Goal: Information Seeking & Learning: Learn about a topic

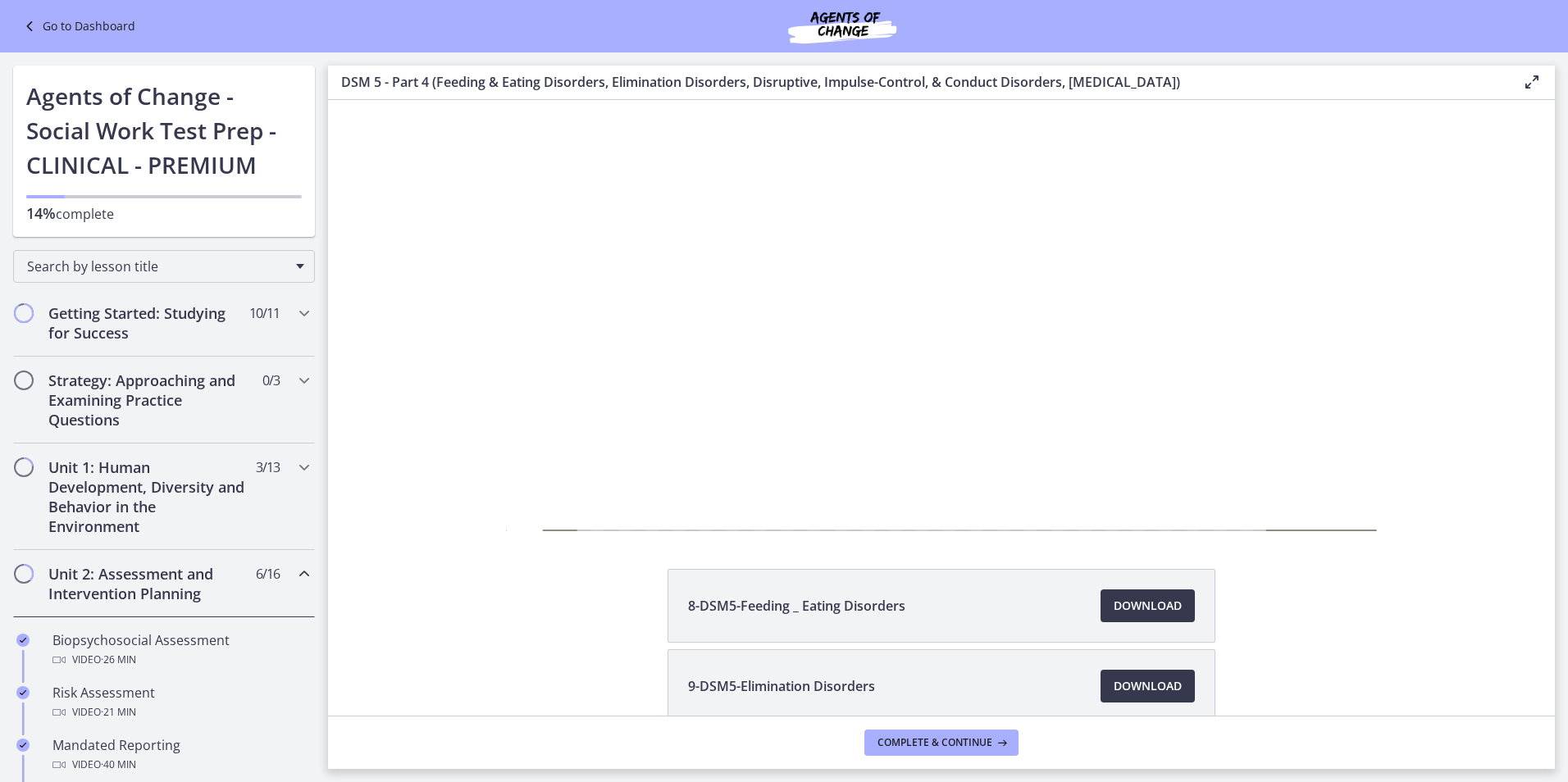
scroll to position [590, 0]
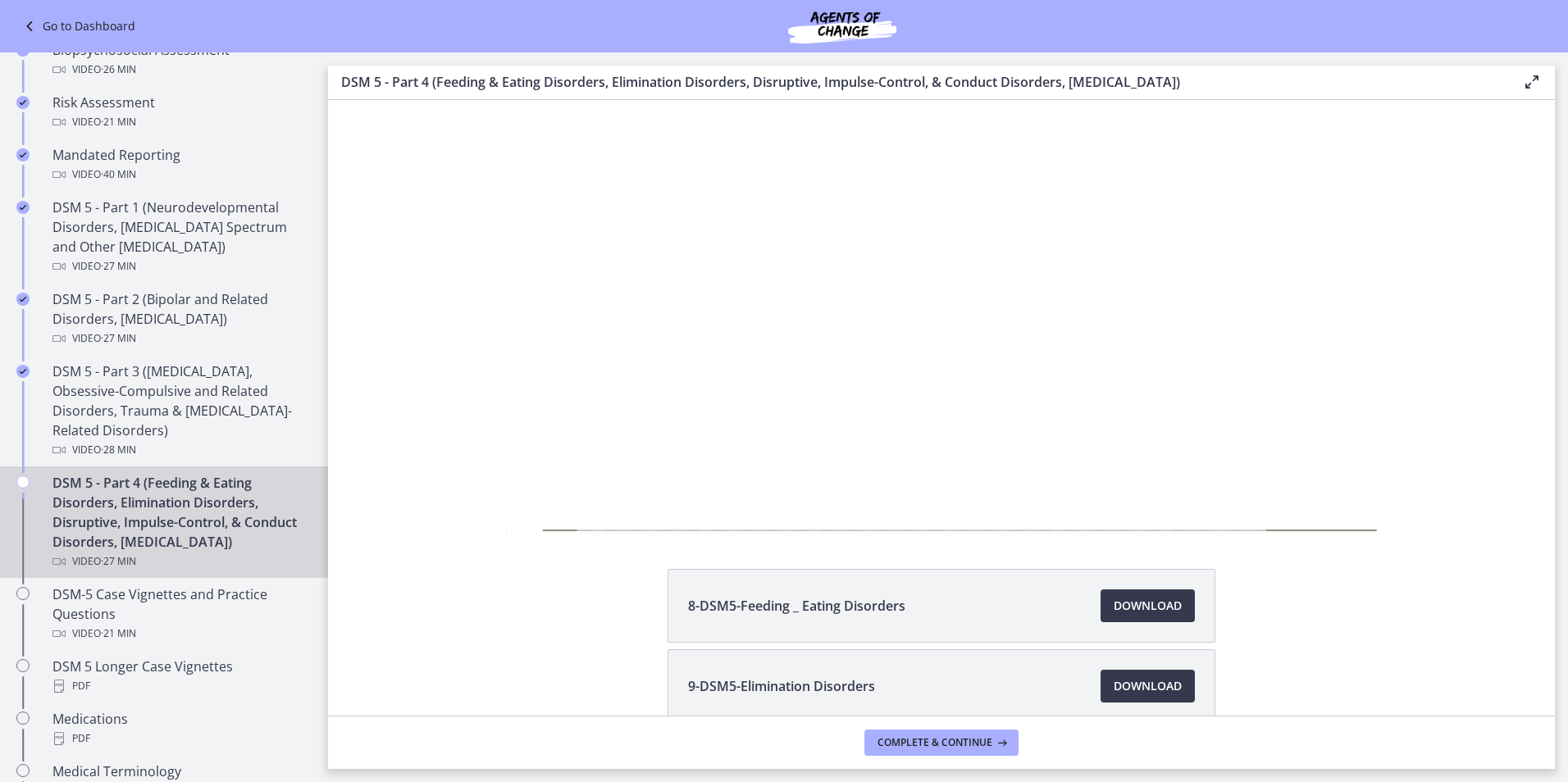
click at [735, 478] on div at bounding box center [941, 316] width 870 height 489
drag, startPoint x: 628, startPoint y: 487, endPoint x: 615, endPoint y: 488, distance: 13.0
click at [628, 486] on div at bounding box center [941, 316] width 870 height 489
click at [583, 500] on div at bounding box center [941, 316] width 870 height 489
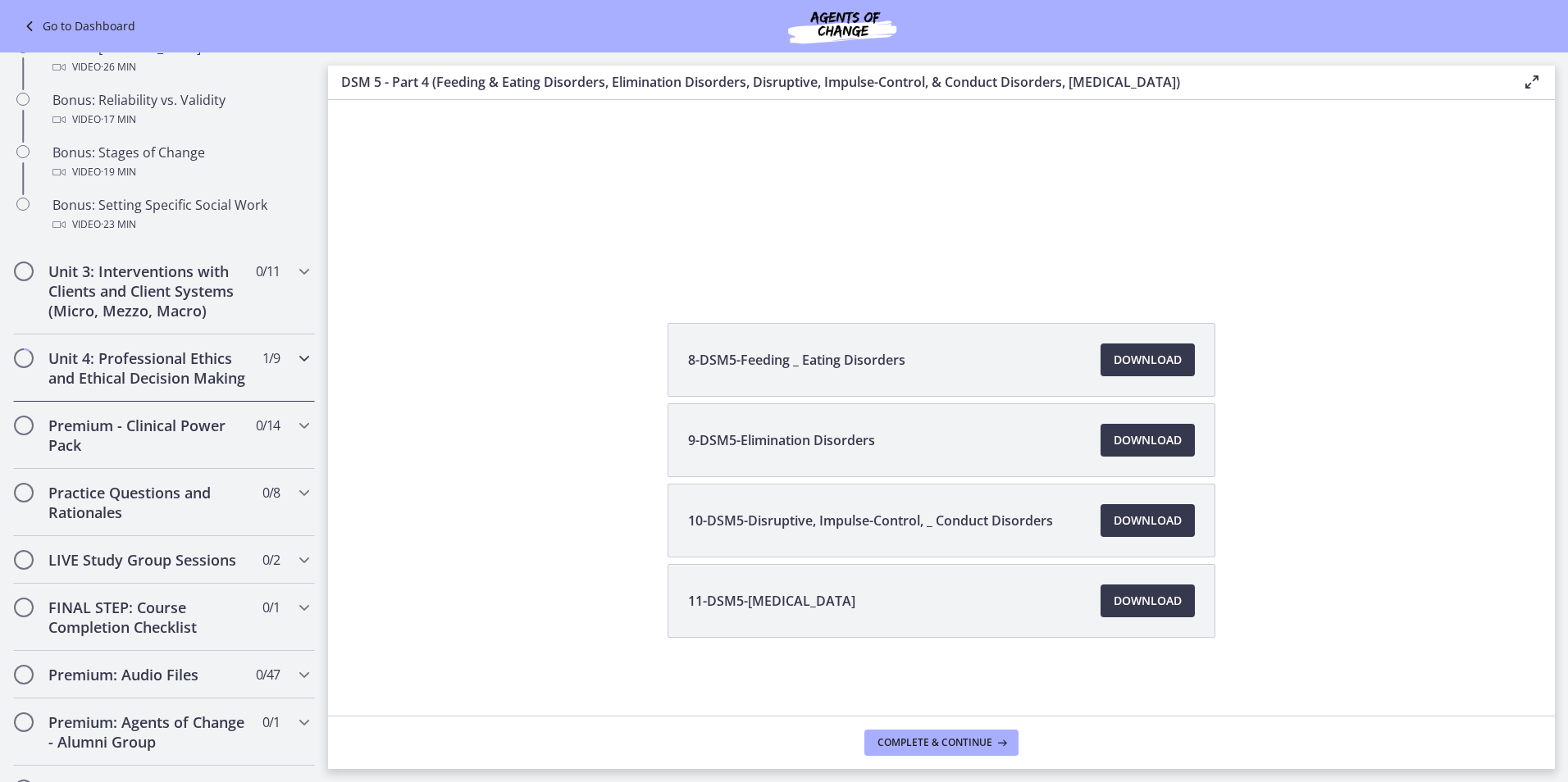
scroll to position [1394, 0]
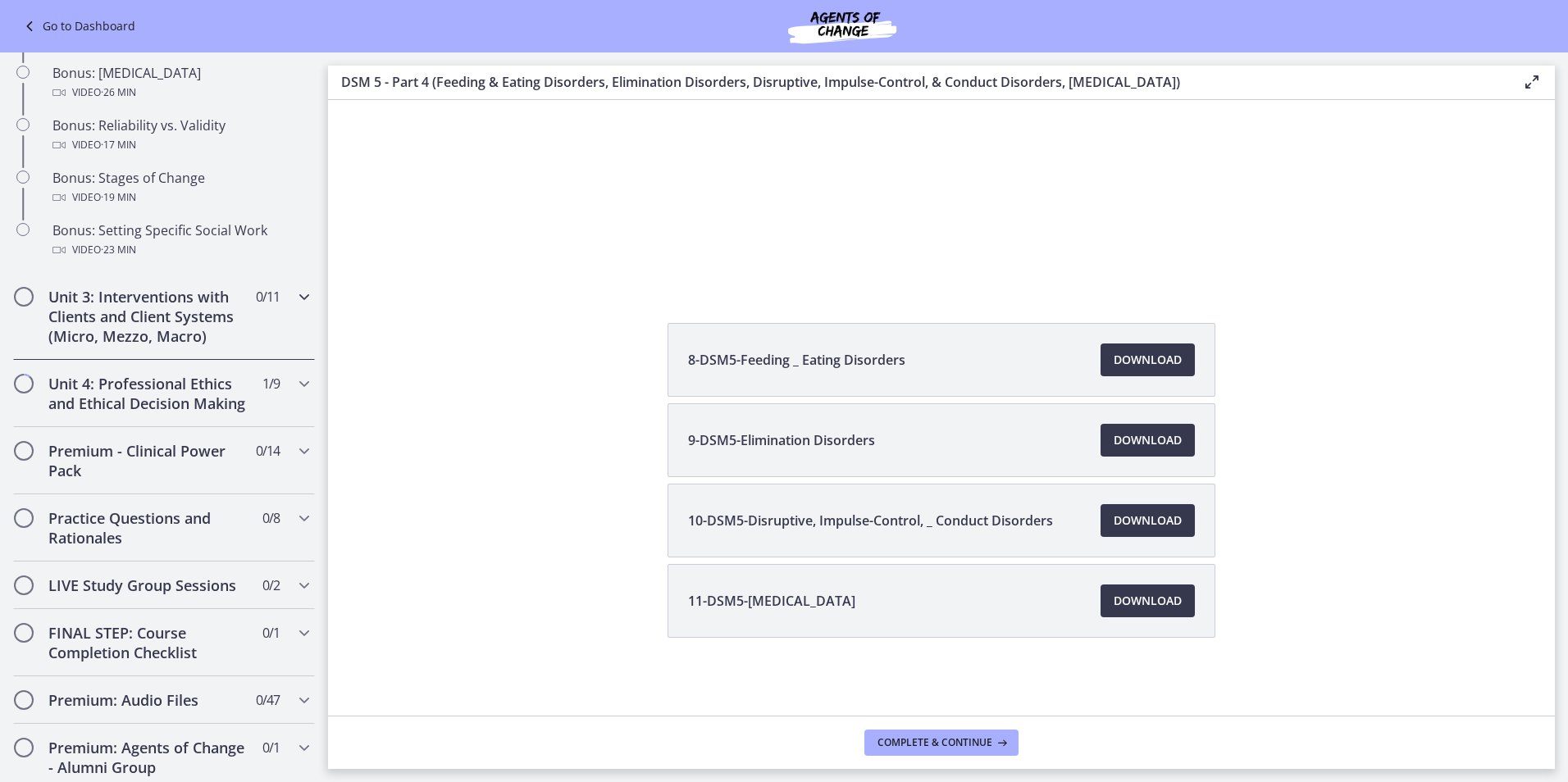
click at [190, 343] on h2 "Unit 3: Interventions with Clients and Client Systems (Micro, Mezzo, Macro)" at bounding box center [148, 316] width 200 height 59
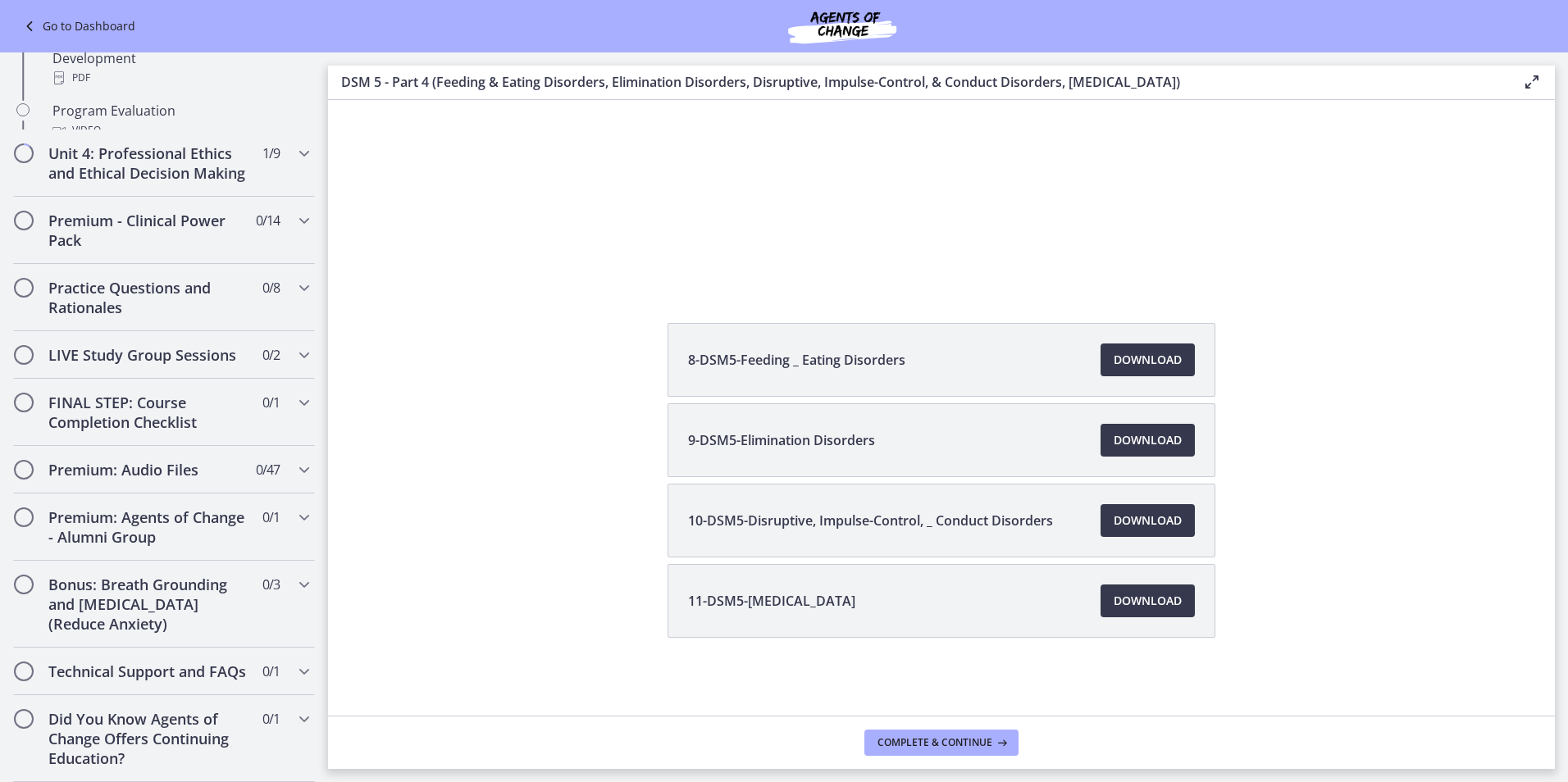
scroll to position [1244, 0]
click at [145, 143] on h2 "Unit 4: Professional Ethics and Ethical Decision Making" at bounding box center [148, 162] width 200 height 39
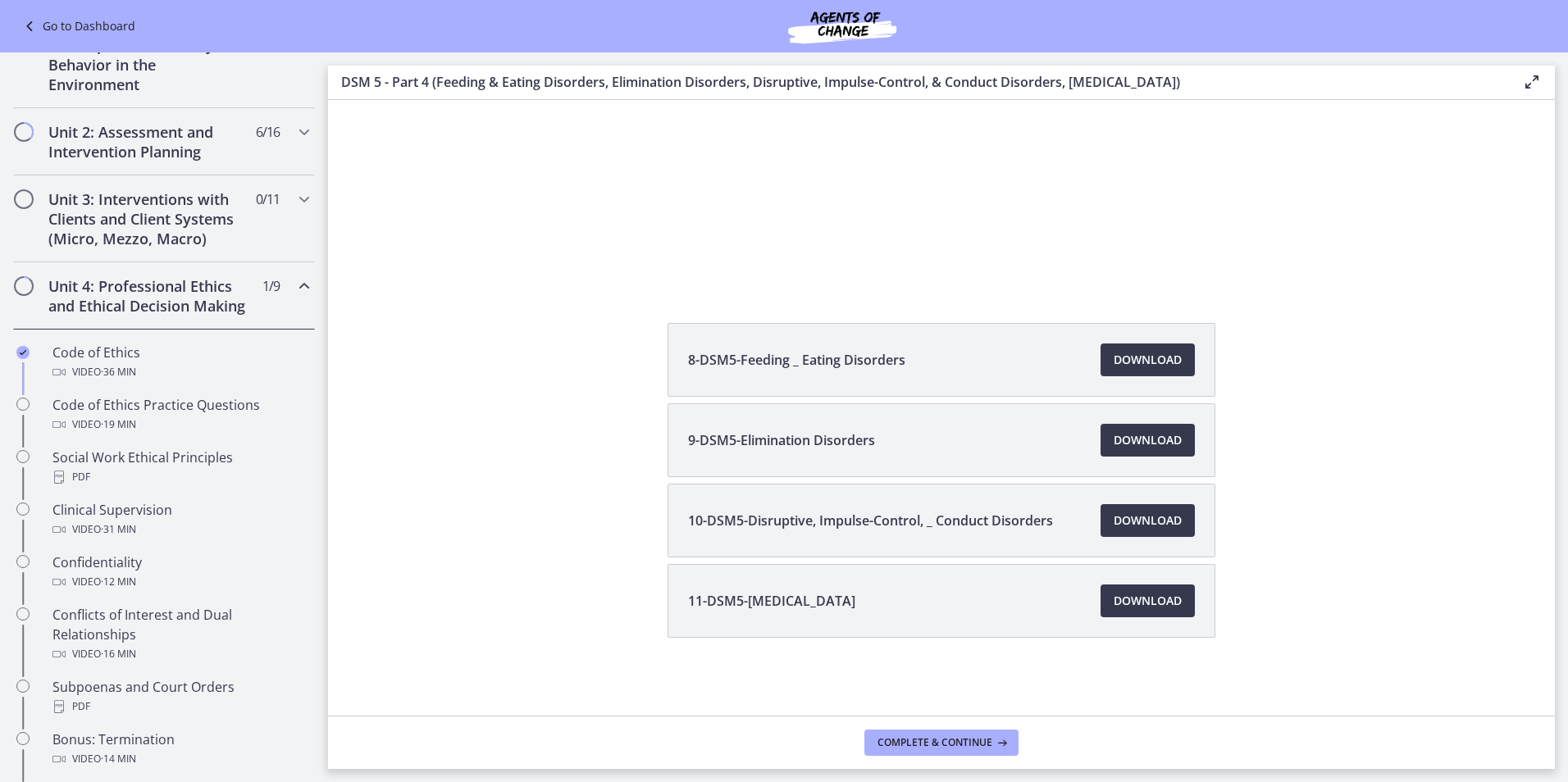
scroll to position [439, 0]
click at [133, 384] on span "· 36 min" at bounding box center [118, 375] width 35 height 20
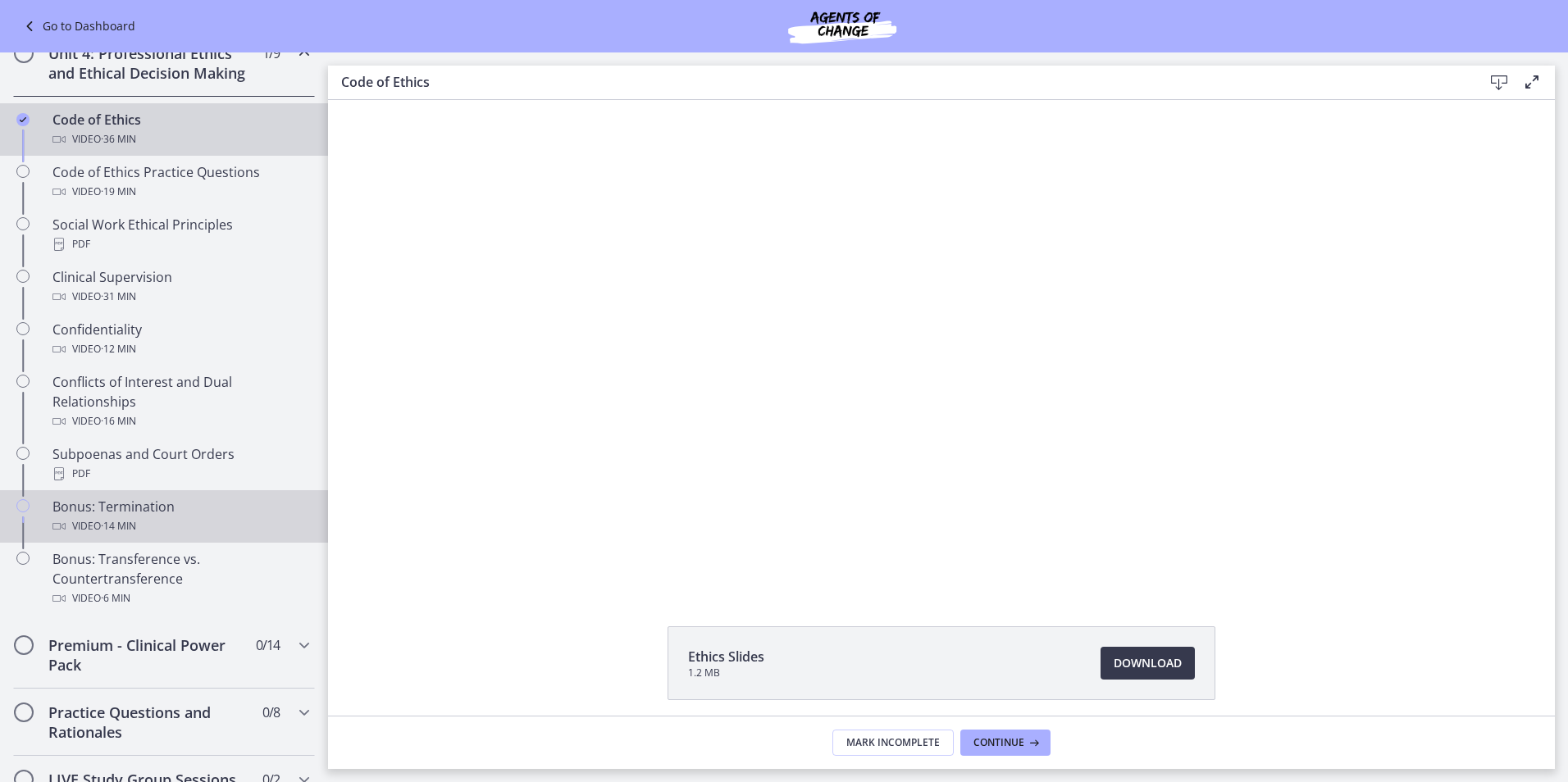
scroll to position [685, 0]
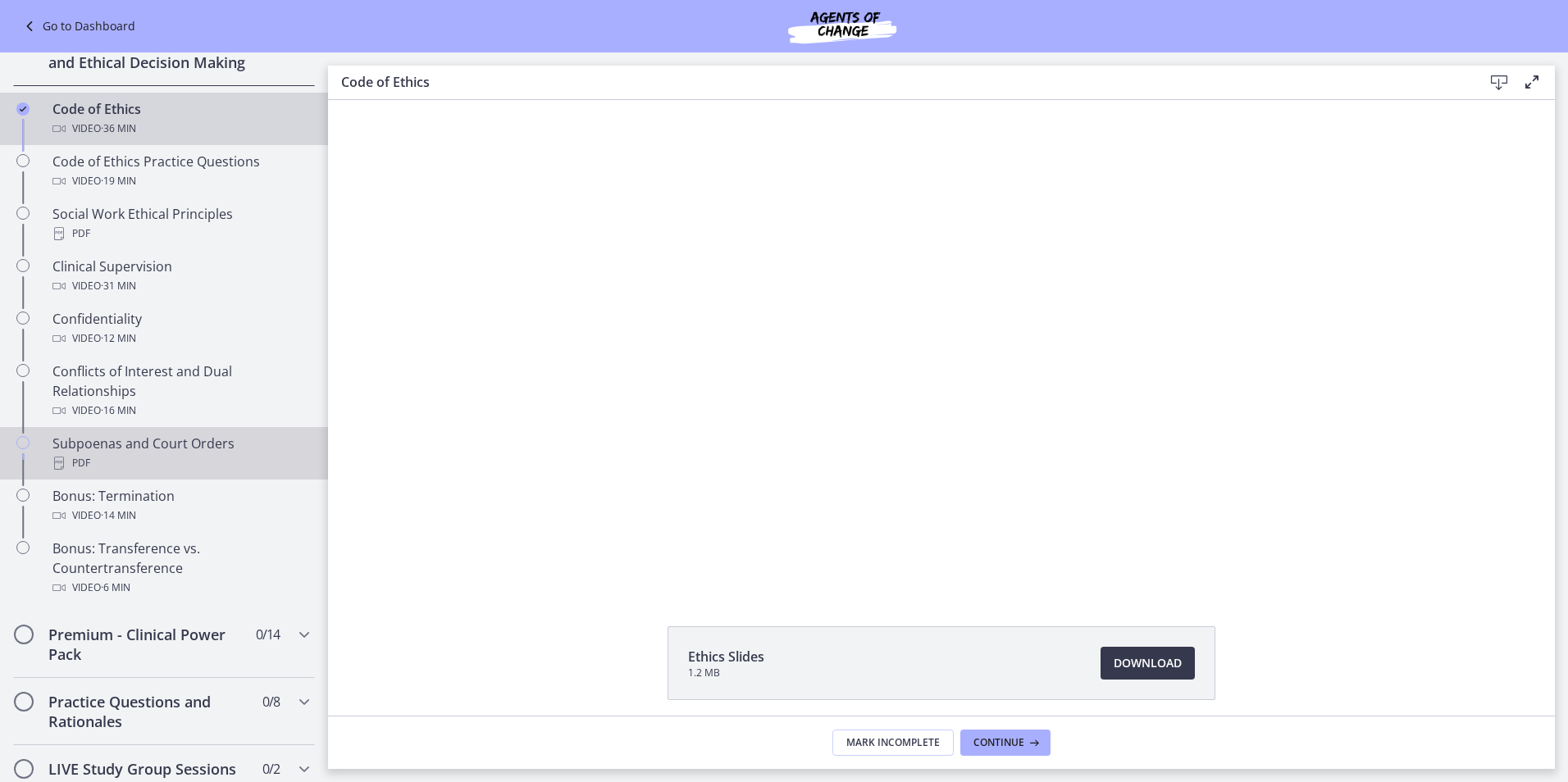
click at [209, 473] on div "PDF" at bounding box center [180, 463] width 256 height 20
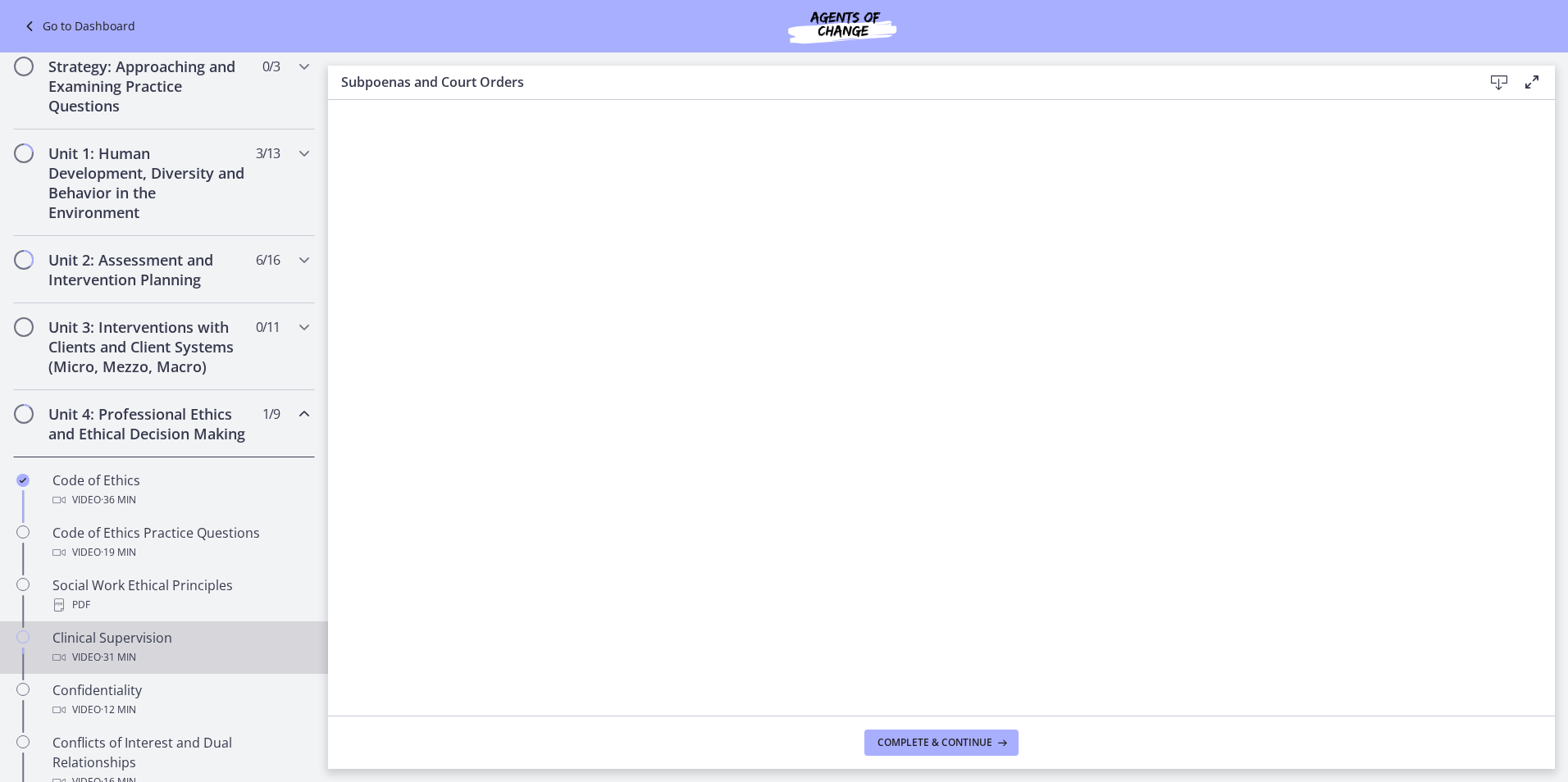
scroll to position [275, 0]
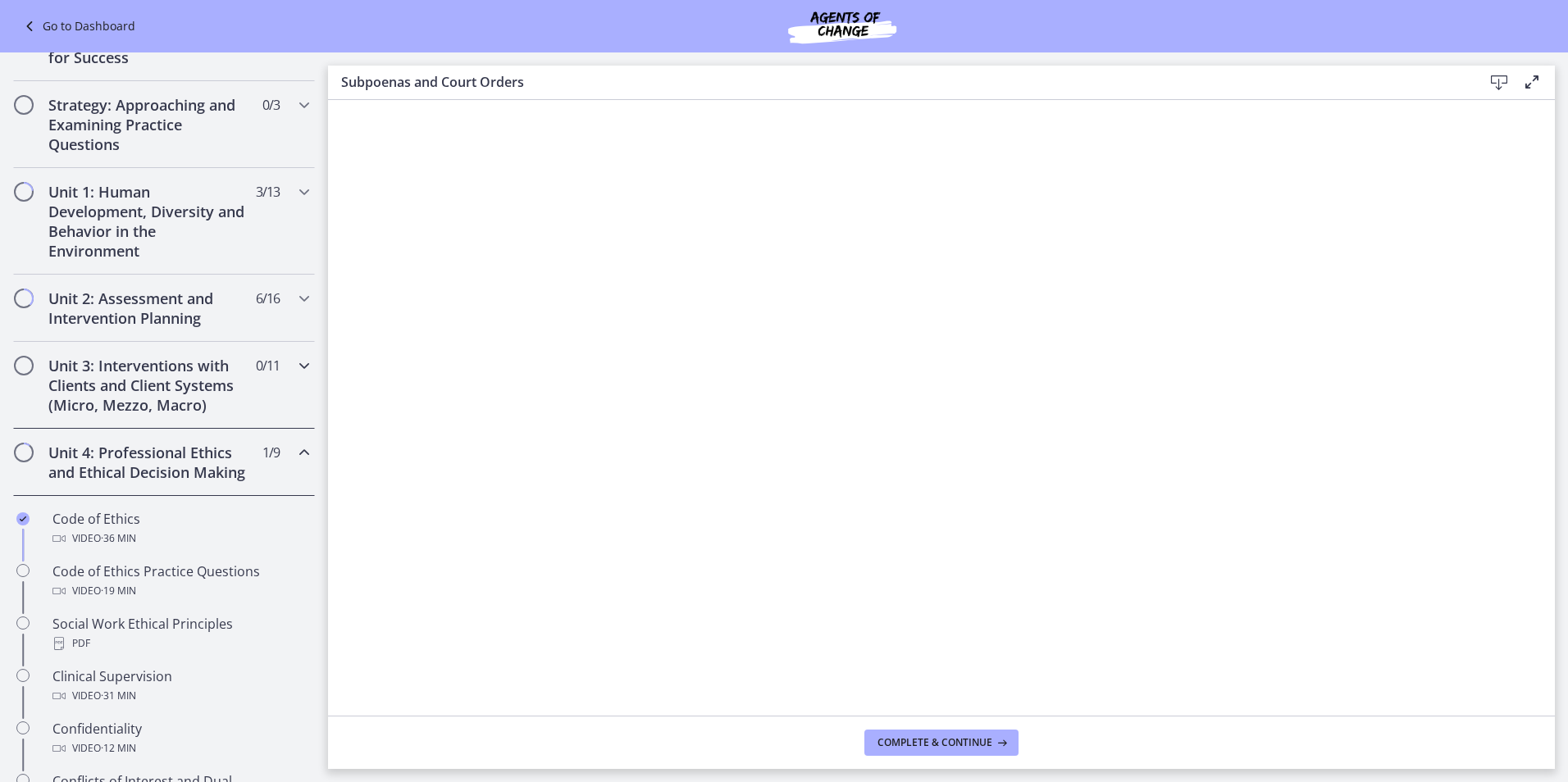
click at [193, 381] on h2 "Unit 3: Interventions with Clients and Client Systems (Micro, Mezzo, Macro)" at bounding box center [148, 385] width 200 height 59
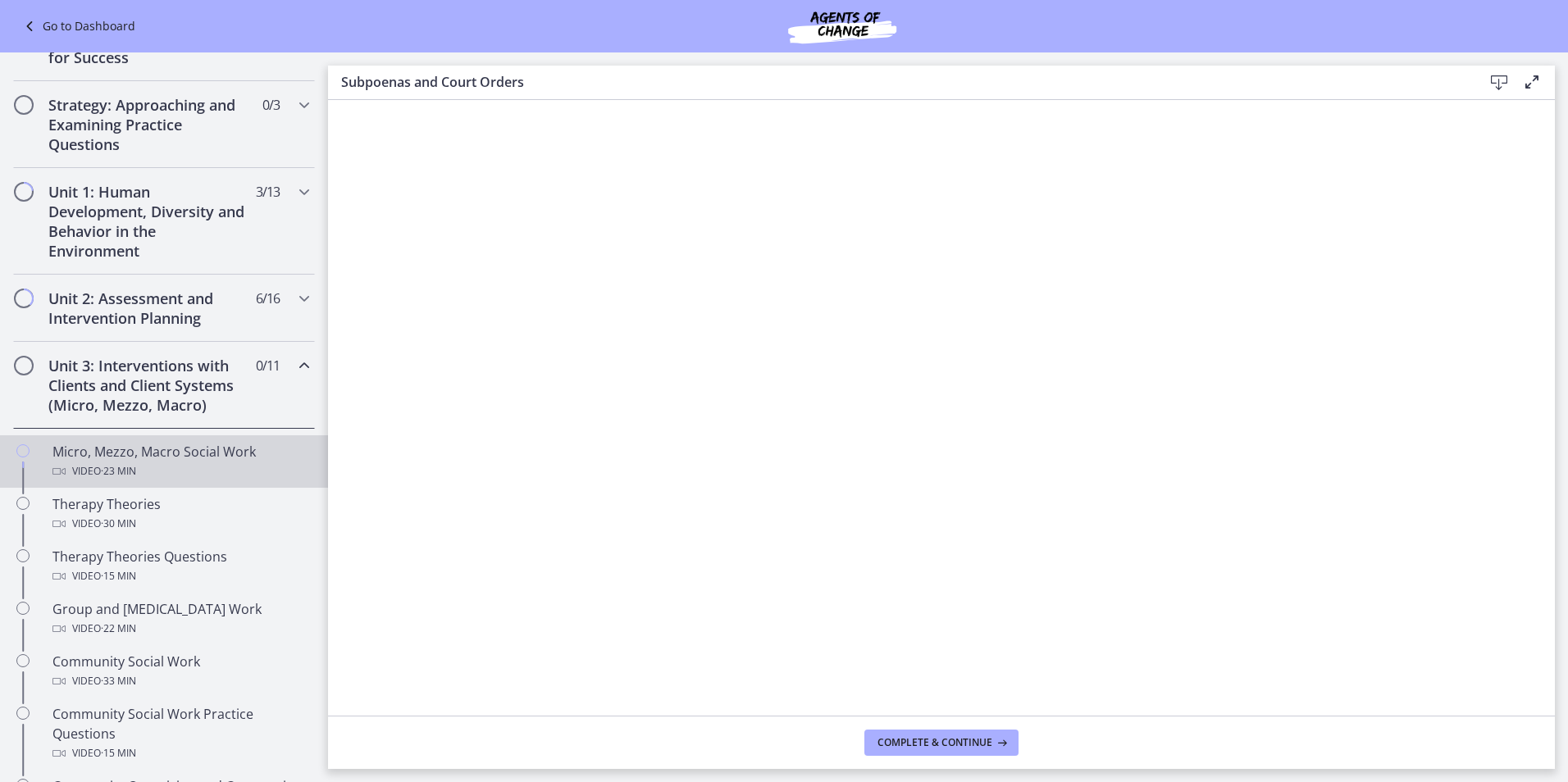
click at [147, 474] on div "Video · 23 min" at bounding box center [180, 471] width 256 height 20
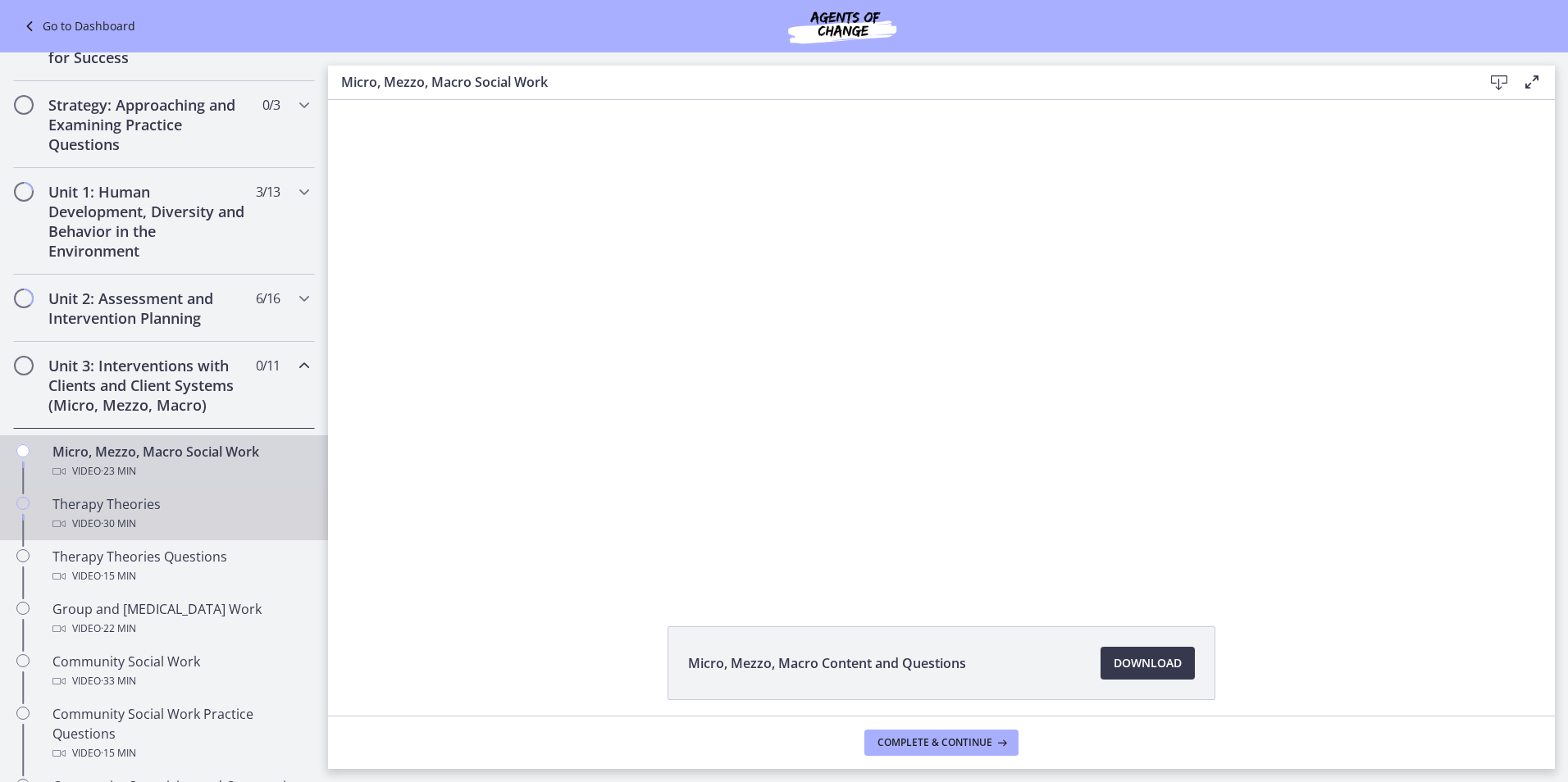
click at [190, 513] on div "Therapy Theories Video · 30 min" at bounding box center [180, 514] width 256 height 39
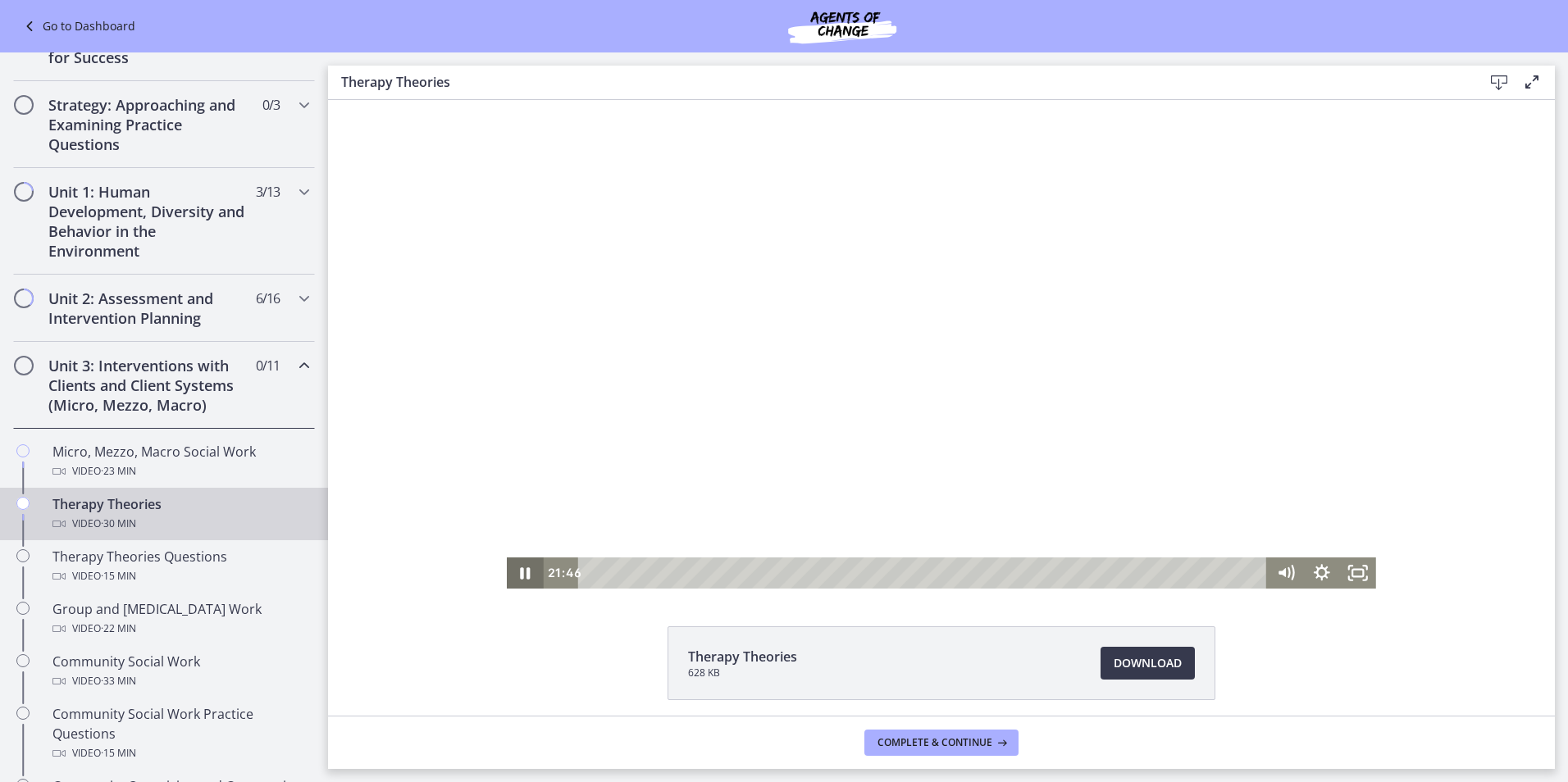
click at [512, 566] on icon "Pause" at bounding box center [525, 573] width 36 height 31
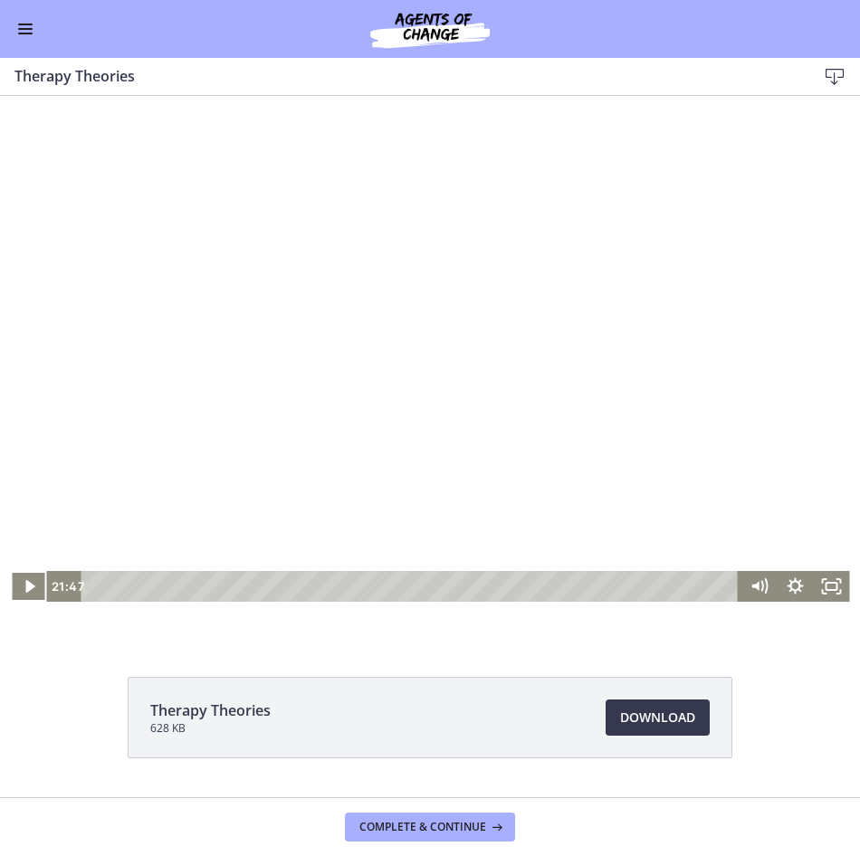
scroll to position [301, 0]
